Goal: Transaction & Acquisition: Purchase product/service

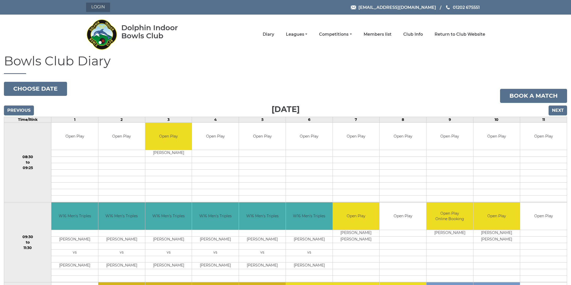
click at [100, 8] on link "Login" at bounding box center [98, 7] width 24 height 9
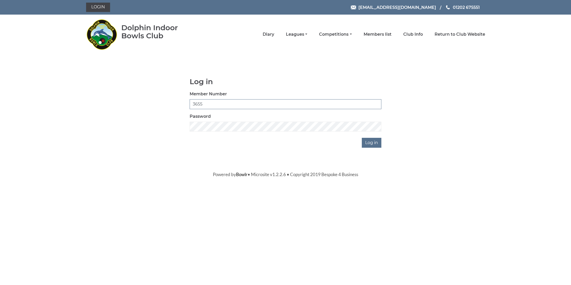
type input "3655"
click at [372, 143] on input "Log in" at bounding box center [372, 143] width 20 height 10
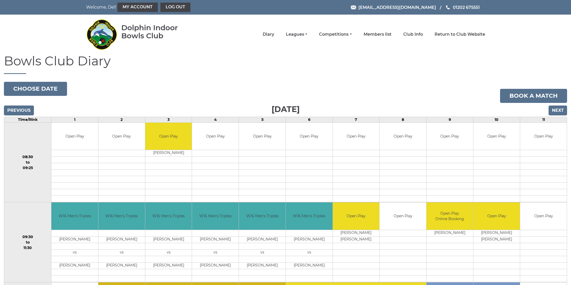
click at [556, 108] on input "Next" at bounding box center [558, 111] width 19 height 10
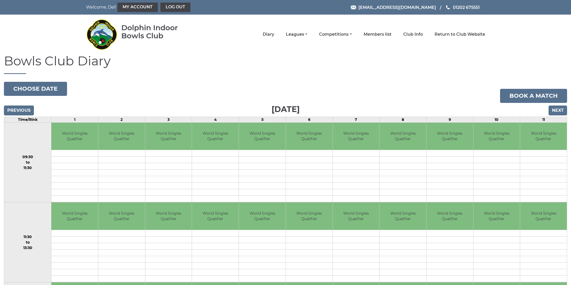
click at [556, 108] on input "Next" at bounding box center [558, 111] width 19 height 10
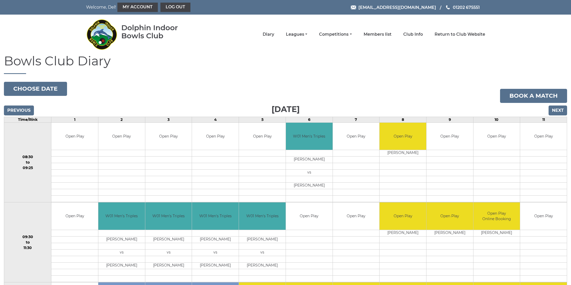
click at [556, 108] on input "Next" at bounding box center [558, 111] width 19 height 10
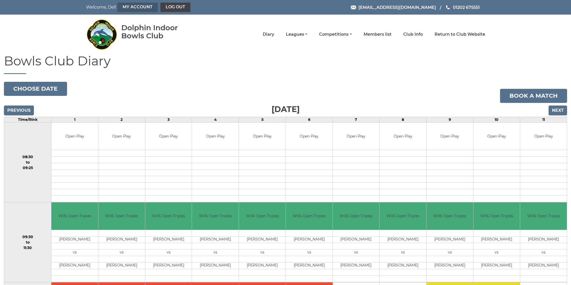
click at [121, 8] on link "My Account" at bounding box center [137, 7] width 40 height 9
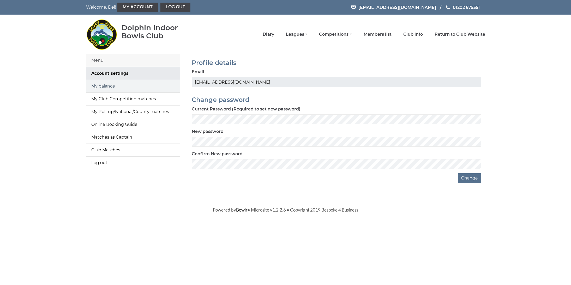
click at [102, 87] on link "My balance" at bounding box center [133, 86] width 94 height 13
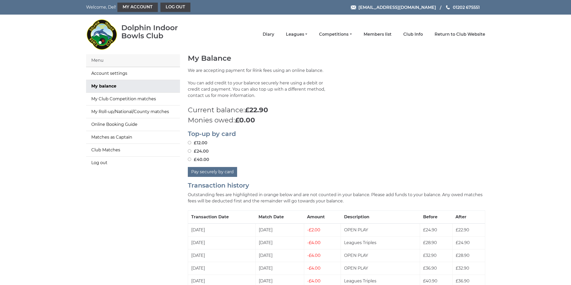
click at [189, 152] on input "£24.00" at bounding box center [189, 150] width 3 height 3
radio input "true"
click at [189, 161] on input "£40.00" at bounding box center [189, 159] width 3 height 3
radio input "true"
click at [199, 176] on button "Pay securely by card" at bounding box center [212, 172] width 49 height 10
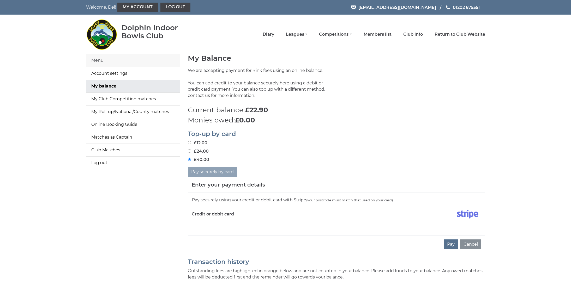
click at [202, 183] on h5 "Enter your payment details" at bounding box center [228, 185] width 73 height 8
click at [196, 189] on div "Enter your payment details" at bounding box center [336, 185] width 297 height 16
click at [194, 185] on h5 "Enter your payment details" at bounding box center [228, 185] width 73 height 8
click at [454, 247] on button "Pay" at bounding box center [451, 245] width 14 height 10
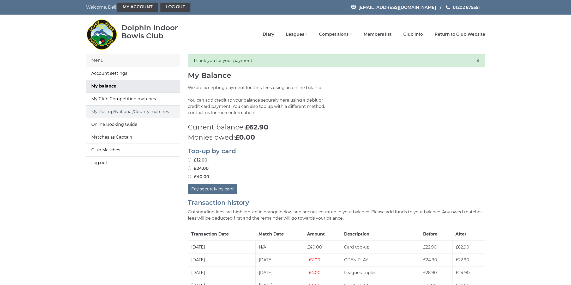
click at [103, 113] on link "My Roll-up/National/County matches" at bounding box center [133, 112] width 94 height 13
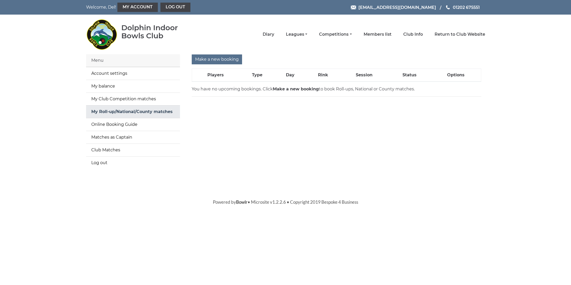
click at [128, 114] on link "My Roll-up/National/County matches" at bounding box center [133, 112] width 94 height 13
click at [198, 61] on input "Make a new booking" at bounding box center [217, 60] width 50 height 10
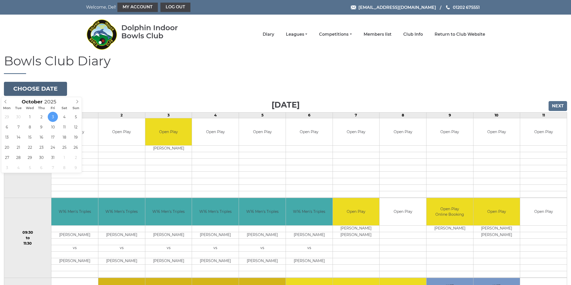
click at [49, 91] on button "Choose date" at bounding box center [35, 89] width 63 height 14
type input "2025-10-07"
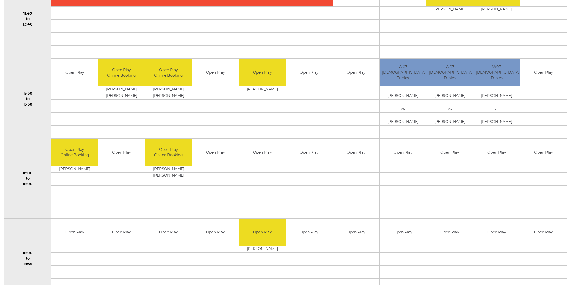
scroll to position [306, 0]
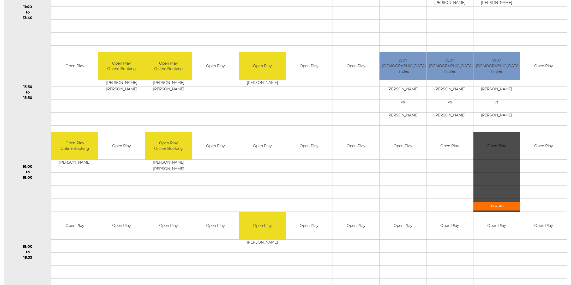
click at [487, 206] on link "Book slot" at bounding box center [496, 206] width 47 height 9
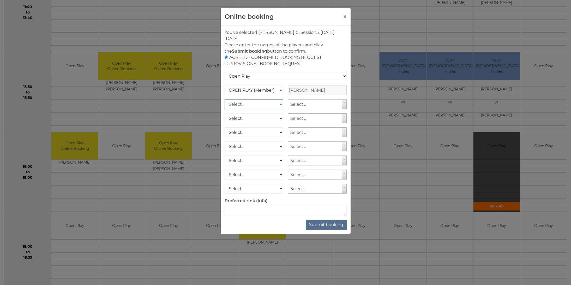
select select "1_12"
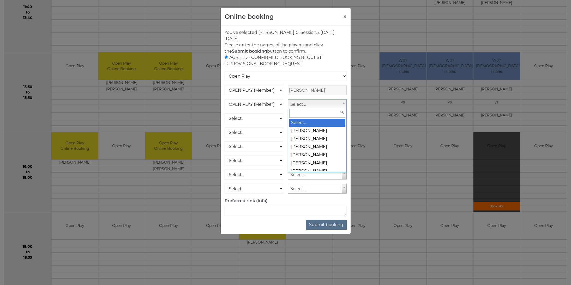
click at [299, 112] on input "text" at bounding box center [317, 113] width 56 height 9
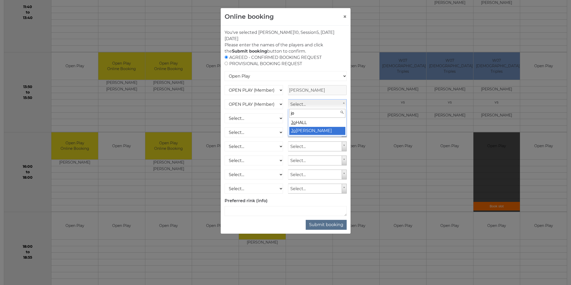
type input "jo"
select select "1682"
click at [327, 226] on button "Submit booking" at bounding box center [326, 225] width 41 height 10
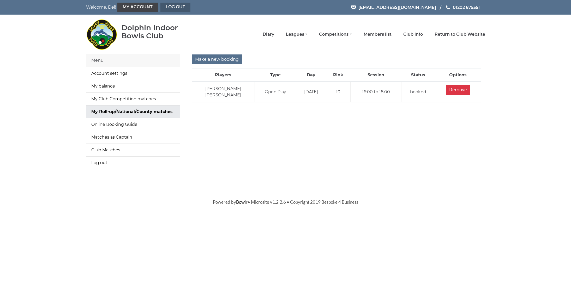
click at [160, 8] on link "Log out" at bounding box center [175, 7] width 30 height 9
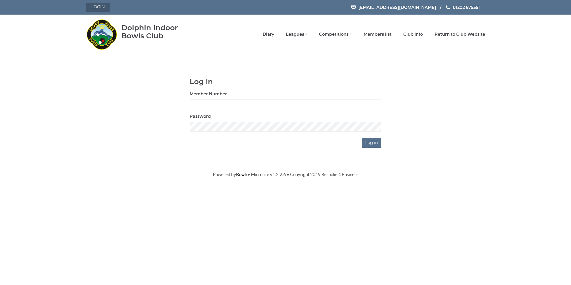
click at [96, 7] on link "Login" at bounding box center [98, 7] width 24 height 9
click at [99, 6] on link "Login" at bounding box center [98, 7] width 24 height 9
click at [194, 101] on input "Member Number" at bounding box center [286, 104] width 192 height 10
type input "3669"
click at [371, 146] on input "Log in" at bounding box center [372, 143] width 20 height 10
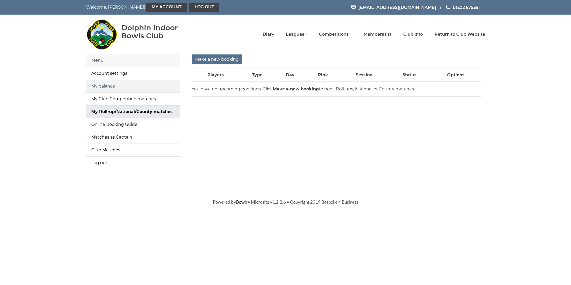
click at [102, 87] on link "My balance" at bounding box center [133, 86] width 94 height 13
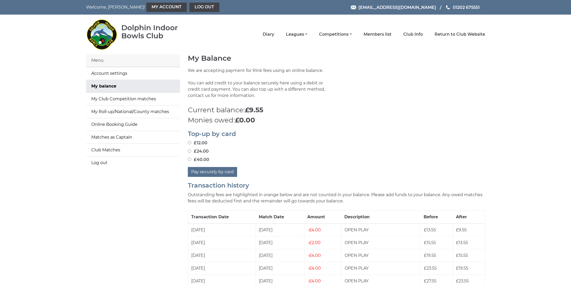
click at [190, 160] on input "£40.00" at bounding box center [189, 159] width 3 height 3
radio input "true"
click at [210, 172] on button "Pay securely by card" at bounding box center [212, 172] width 49 height 10
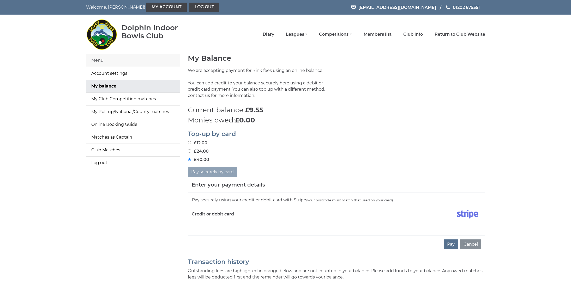
click at [204, 222] on div "Credit or debit card" at bounding box center [262, 215] width 149 height 15
click at [201, 228] on div "Pay securely using your credit or debit card with Stripe (your postcode must ma…" at bounding box center [336, 214] width 297 height 43
click at [208, 222] on div "Credit or debit card" at bounding box center [262, 215] width 149 height 15
click at [454, 244] on button "Pay" at bounding box center [451, 245] width 14 height 10
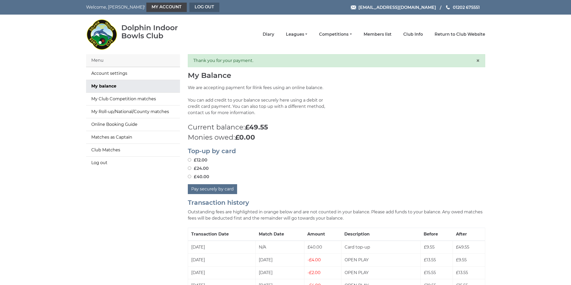
click at [189, 8] on link "Log out" at bounding box center [204, 7] width 30 height 9
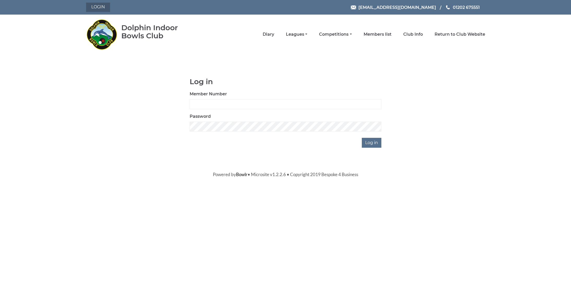
click at [95, 9] on link "Login" at bounding box center [98, 7] width 24 height 9
